Goal: Navigation & Orientation: Find specific page/section

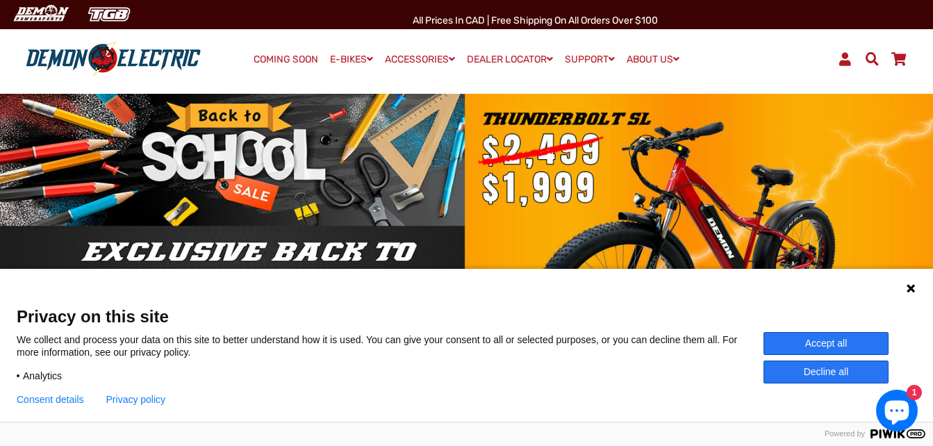
click at [812, 344] on button "Accept all" at bounding box center [826, 343] width 125 height 23
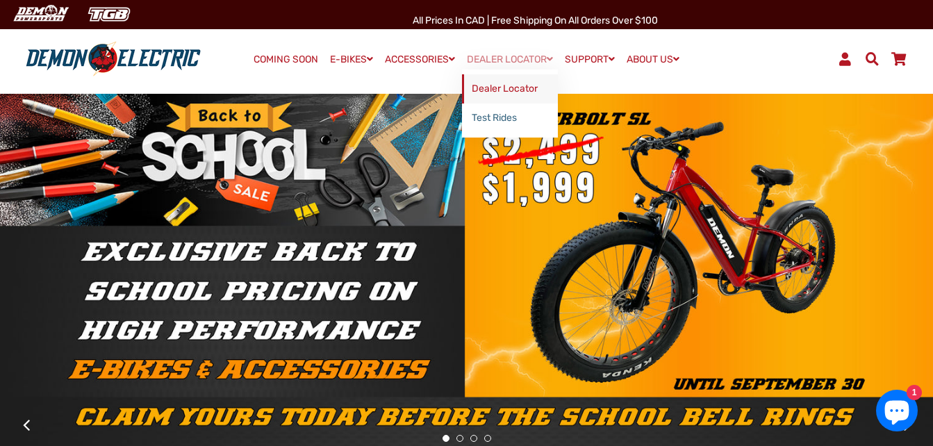
click at [515, 84] on link "Dealer Locator" at bounding box center [510, 88] width 96 height 29
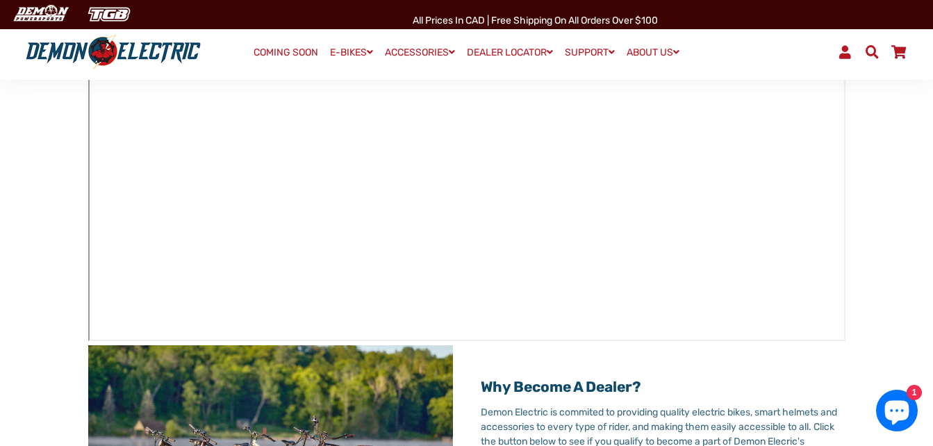
scroll to position [268, 0]
